Goal: Task Accomplishment & Management: Manage account settings

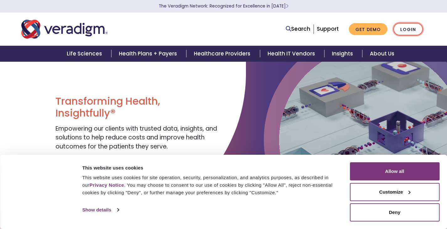
click at [408, 31] on link "Login" at bounding box center [407, 29] width 29 height 13
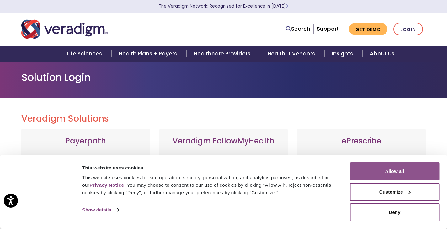
click at [404, 167] on button "Allow all" at bounding box center [395, 171] width 90 height 18
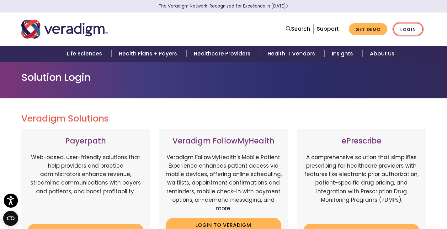
click at [412, 25] on link "Login" at bounding box center [407, 29] width 29 height 13
